Goal: Task Accomplishment & Management: Use online tool/utility

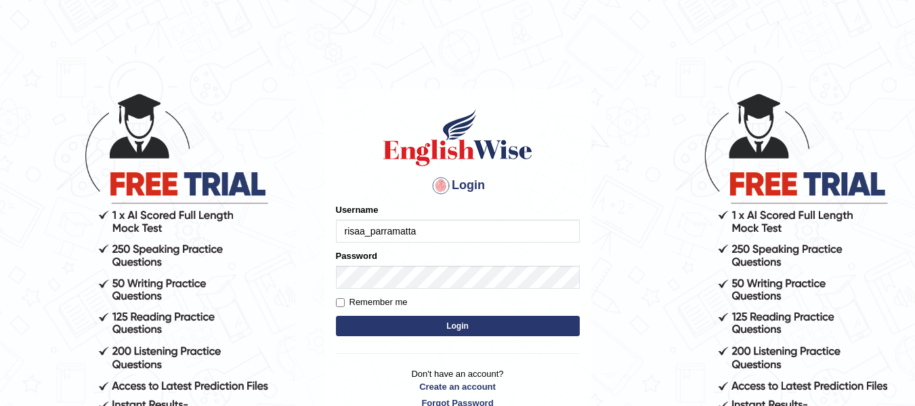
type input "risaa_parramatta"
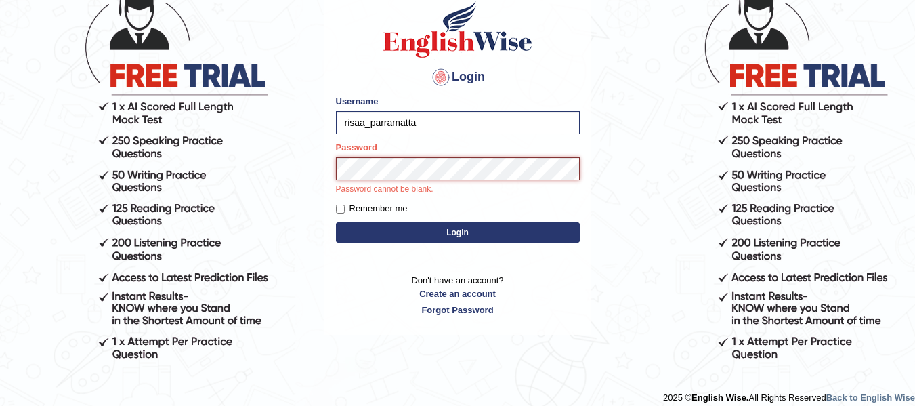
scroll to position [119, 0]
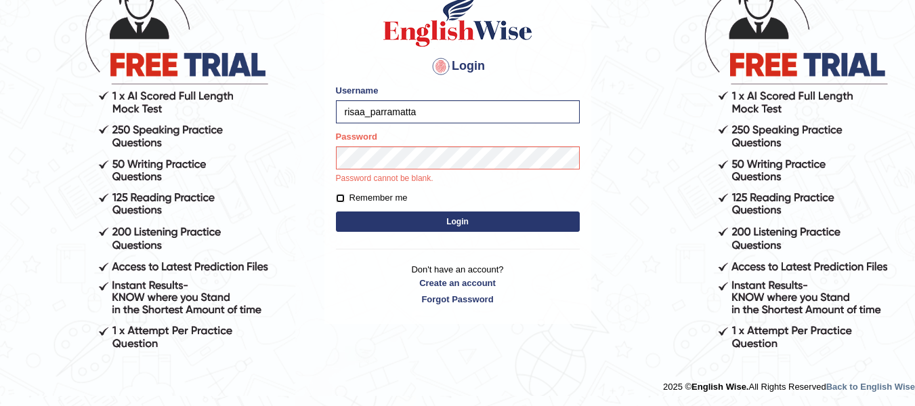
click at [339, 196] on input "Remember me" at bounding box center [340, 198] width 9 height 9
checkbox input "true"
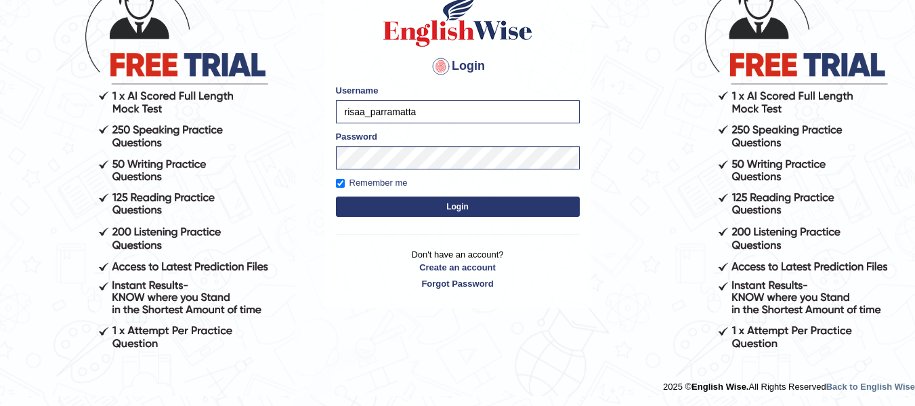
click at [450, 203] on button "Login" at bounding box center [458, 206] width 244 height 20
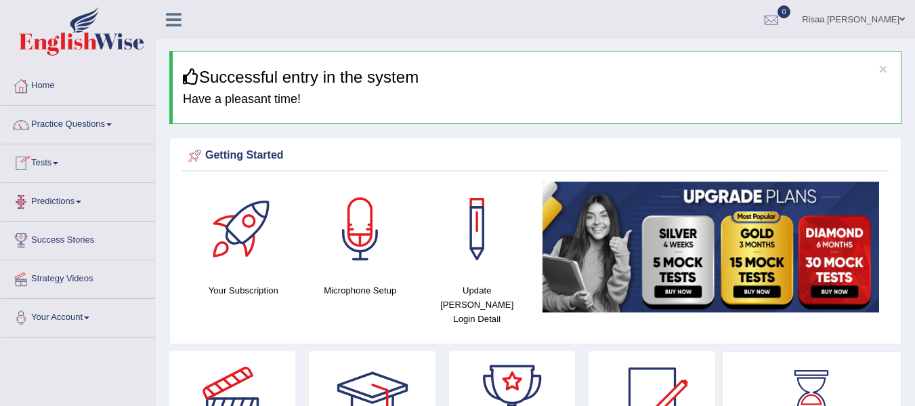
click at [41, 161] on link "Tests" at bounding box center [78, 161] width 154 height 34
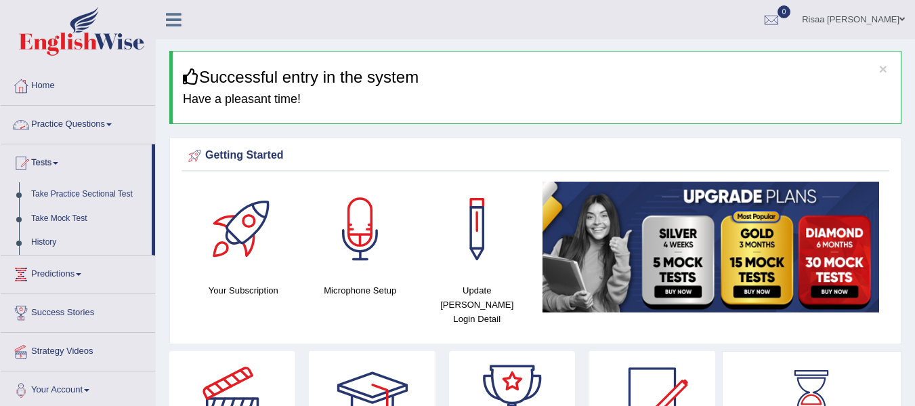
click at [78, 123] on link "Practice Questions" at bounding box center [78, 123] width 154 height 34
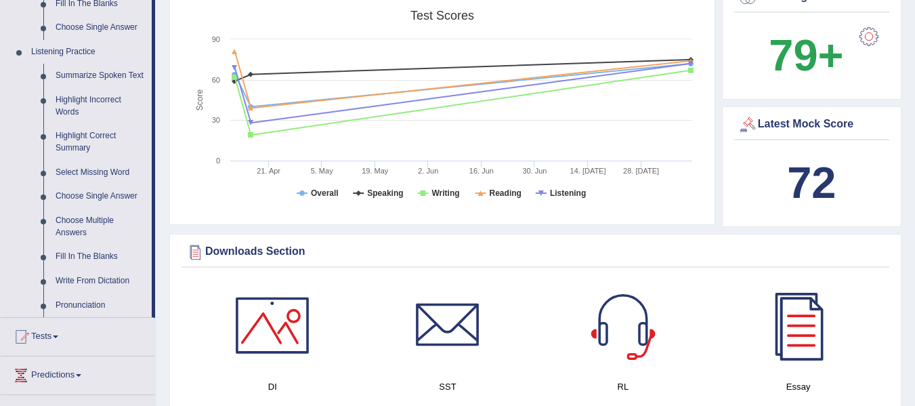
scroll to position [547, 0]
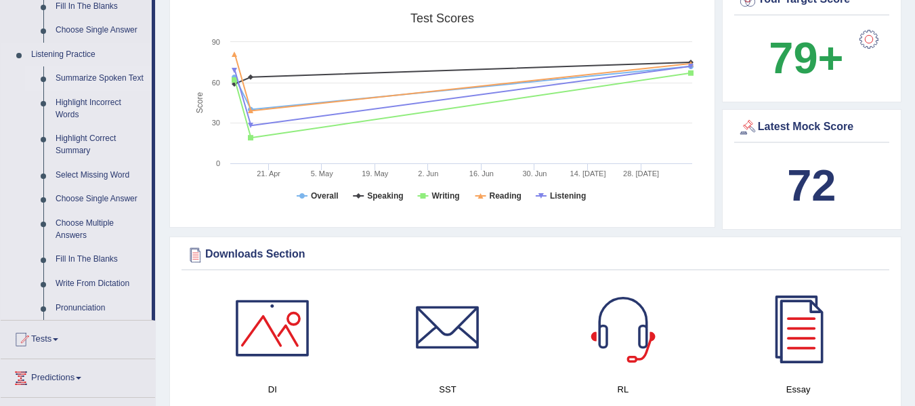
click at [77, 81] on link "Summarize Spoken Text" at bounding box center [100, 78] width 102 height 24
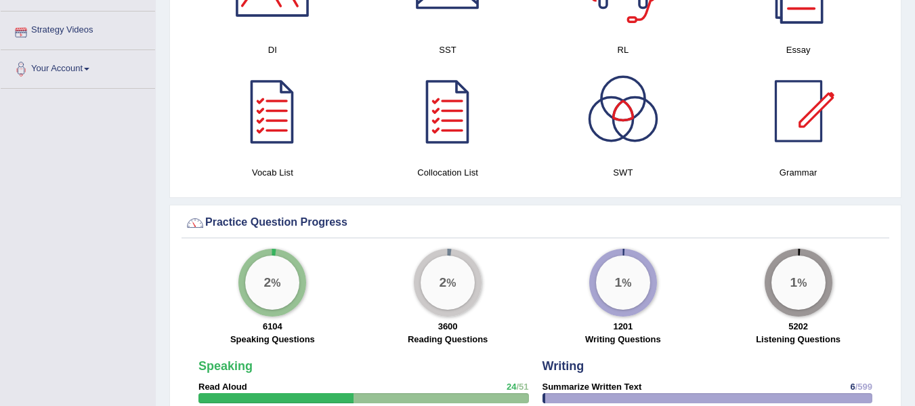
scroll to position [793, 0]
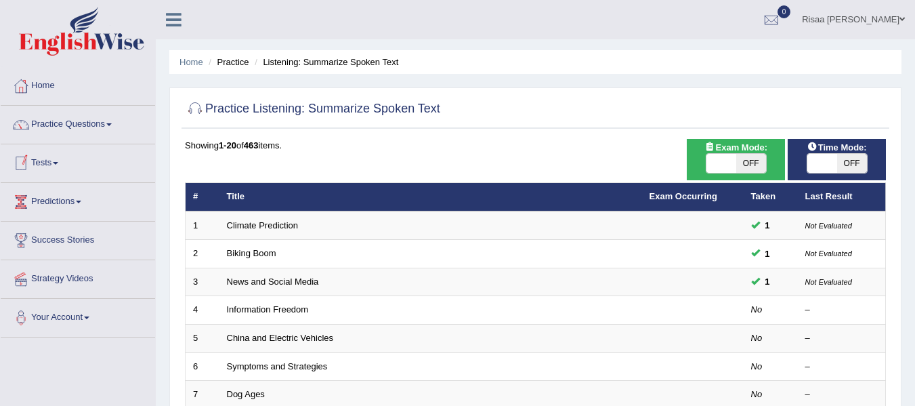
click at [57, 167] on link "Tests" at bounding box center [78, 161] width 154 height 34
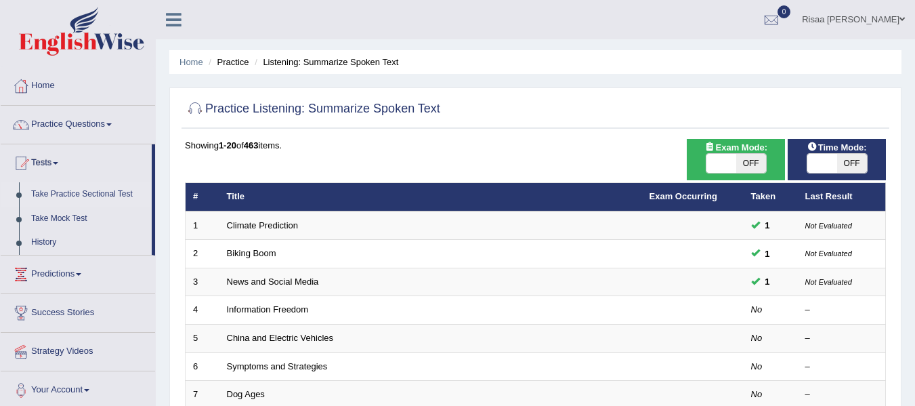
click at [72, 189] on link "Take Practice Sectional Test" at bounding box center [88, 194] width 127 height 24
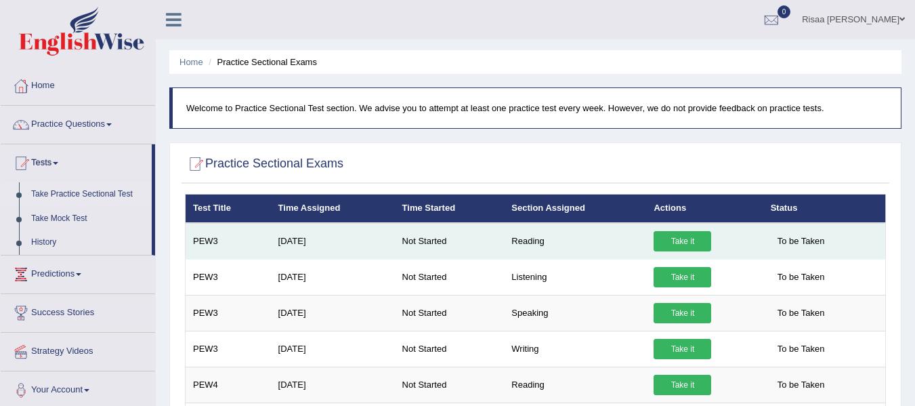
click at [682, 240] on link "Take it" at bounding box center [683, 241] width 58 height 20
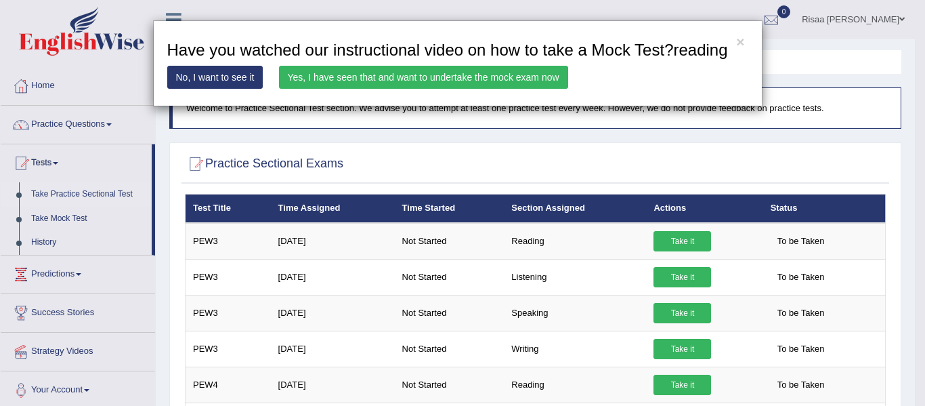
click at [398, 79] on link "Yes, I have seen that and want to undertake the mock exam now" at bounding box center [423, 77] width 289 height 23
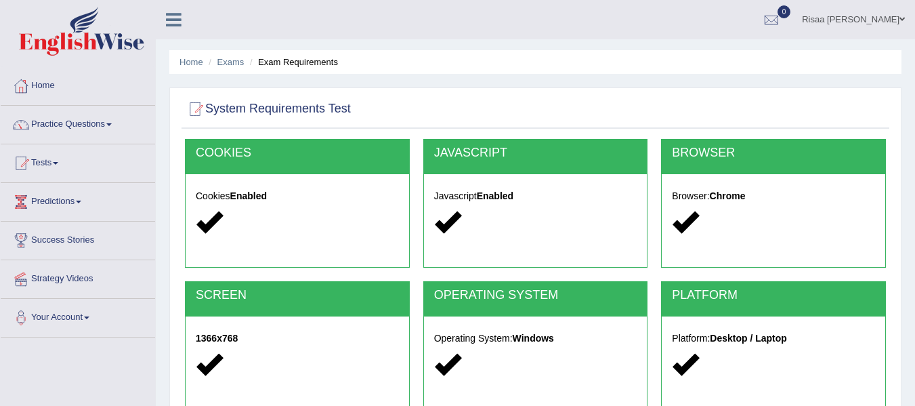
scroll to position [305, 0]
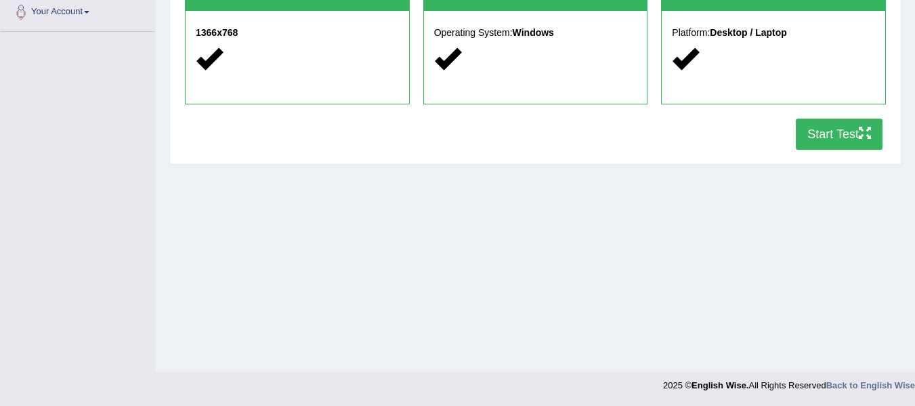
click at [834, 131] on button "Start Test" at bounding box center [839, 134] width 87 height 31
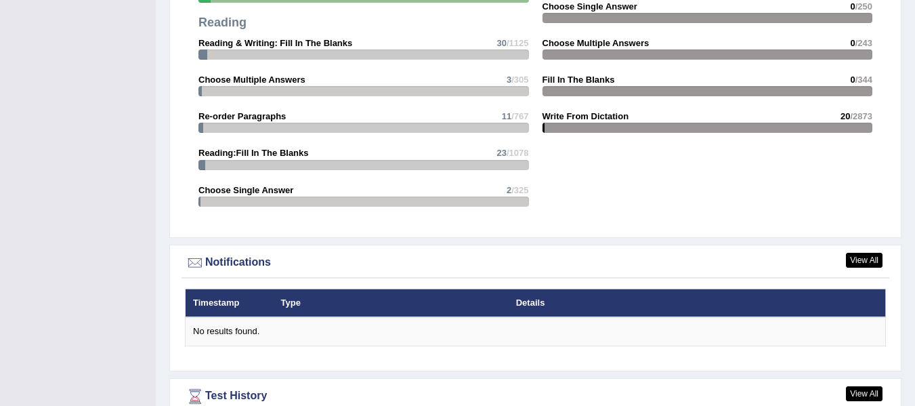
scroll to position [1584, 0]
